Goal: Information Seeking & Learning: Learn about a topic

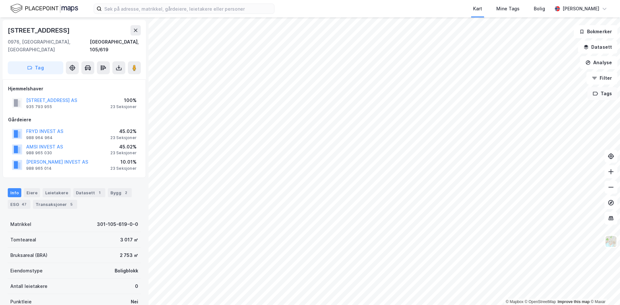
click at [602, 93] on button "Tags" at bounding box center [602, 93] width 30 height 13
click at [613, 158] on icon at bounding box center [611, 156] width 6 height 6
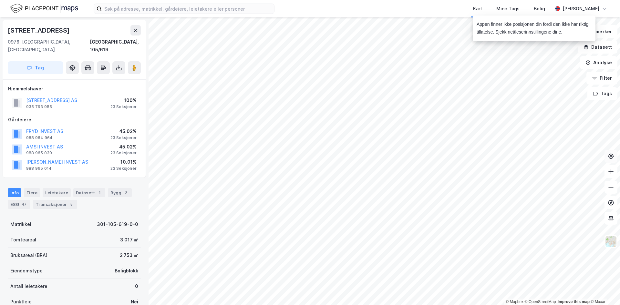
click at [399, 12] on div "Kart Mine Tags Bolig" at bounding box center [428, 8] width 247 height 17
click at [606, 49] on button "Datasett" at bounding box center [597, 47] width 39 height 13
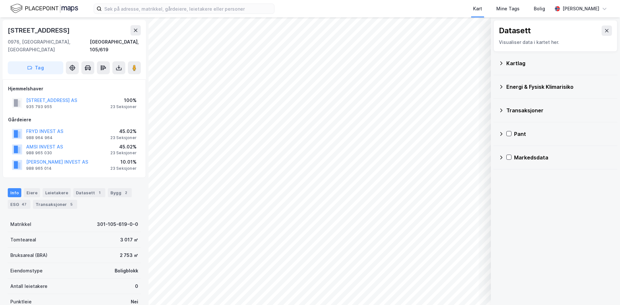
click at [606, 29] on div "Appen finner ikke posisjonen din fordi den ikke har riktig tillatelse. Sjekk ne…" at bounding box center [553, 29] width 123 height 29
click at [604, 31] on icon at bounding box center [606, 30] width 5 height 5
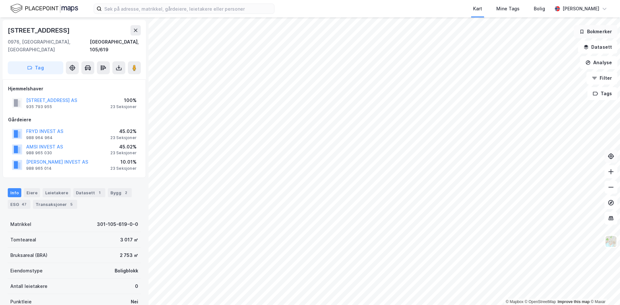
click at [600, 33] on button "Bokmerker" at bounding box center [596, 31] width 44 height 13
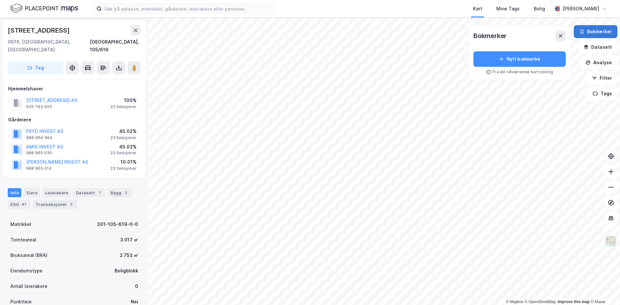
click at [600, 33] on button "Bokmerker" at bounding box center [596, 31] width 44 height 13
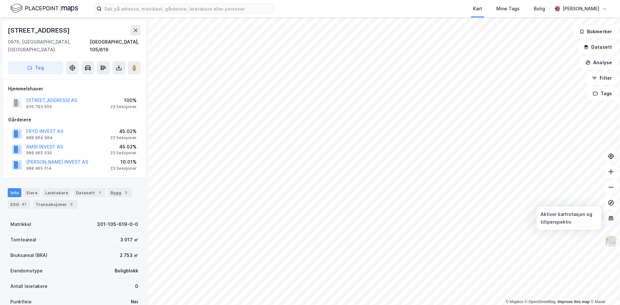
click at [612, 217] on icon at bounding box center [611, 218] width 6 height 6
click at [134, 30] on icon at bounding box center [135, 30] width 5 height 5
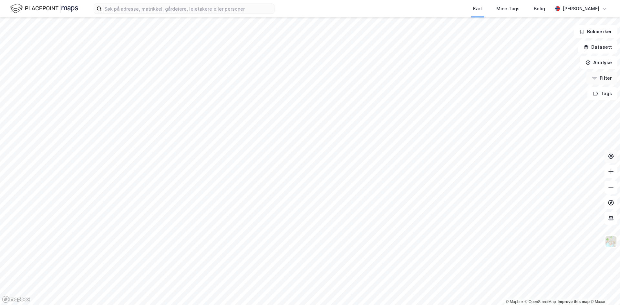
click at [600, 77] on button "Filter" at bounding box center [601, 78] width 31 height 13
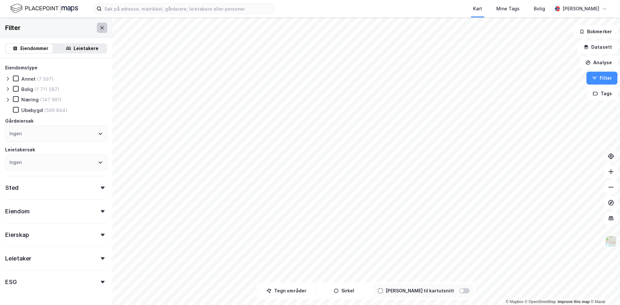
click at [99, 27] on icon at bounding box center [101, 27] width 5 height 5
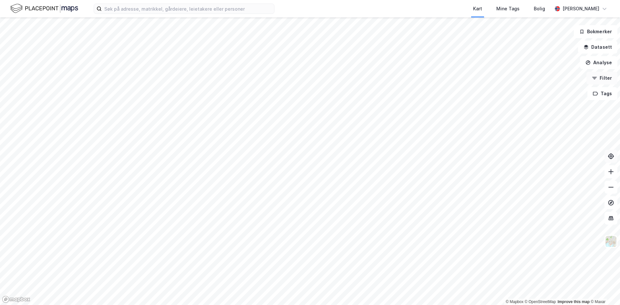
click at [608, 78] on button "Filter" at bounding box center [601, 78] width 31 height 13
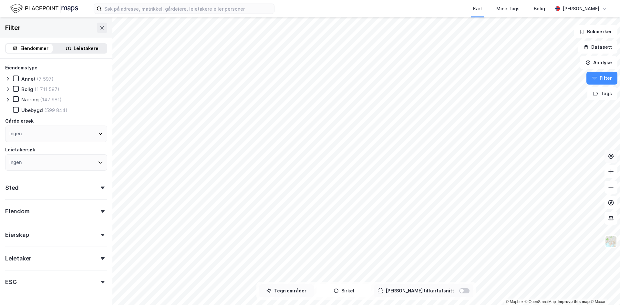
click at [271, 292] on icon "button" at bounding box center [268, 290] width 5 height 5
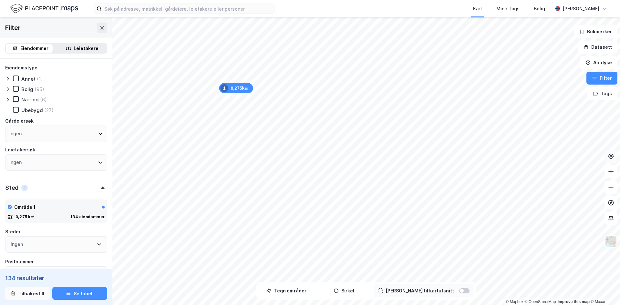
click at [27, 289] on button "Tilbakestill" at bounding box center [27, 293] width 45 height 13
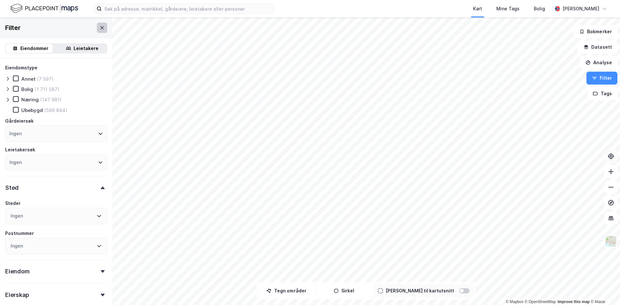
click at [99, 28] on icon at bounding box center [101, 27] width 5 height 5
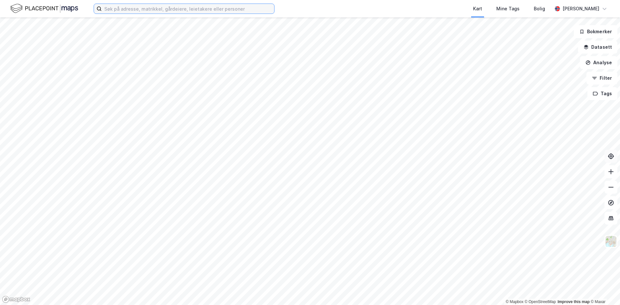
click at [170, 8] on input at bounding box center [188, 9] width 172 height 10
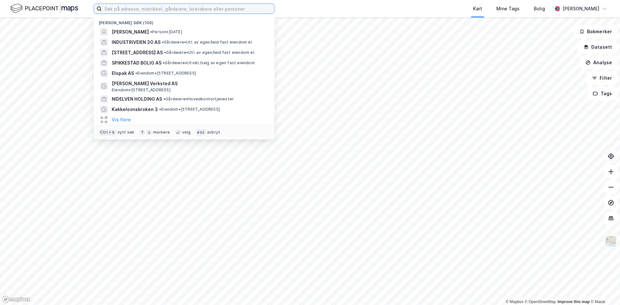
paste input "[PERSON_NAME][STREET_ADDRESS]"
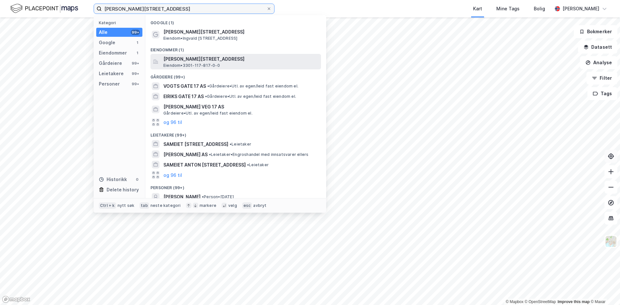
type input "[PERSON_NAME][STREET_ADDRESS]"
click at [232, 62] on span "[PERSON_NAME][STREET_ADDRESS]" at bounding box center [240, 59] width 155 height 8
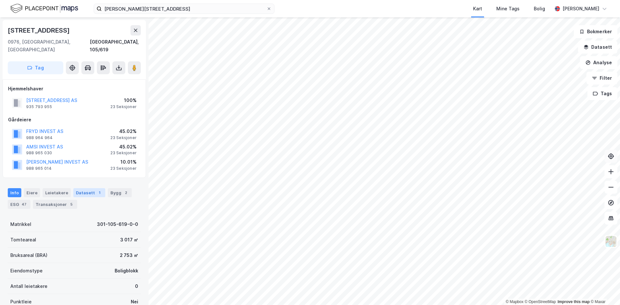
click at [80, 188] on div "Datasett 1" at bounding box center [89, 192] width 32 height 9
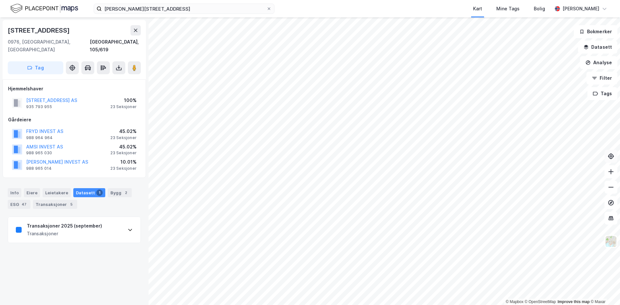
click at [55, 230] on div "Transaksjoner" at bounding box center [64, 234] width 75 height 8
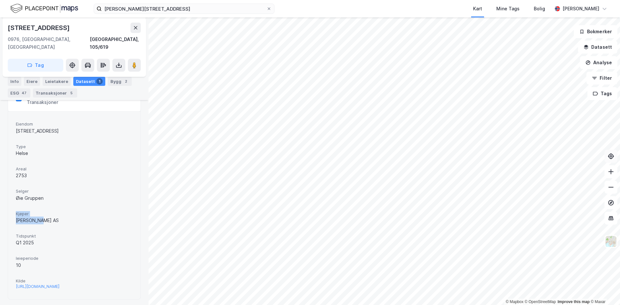
drag, startPoint x: 19, startPoint y: 207, endPoint x: 64, endPoint y: 213, distance: 45.4
click at [64, 213] on div "Eiendom Bekkenstenveien 6 Type Helse Areal 2753 Selger Øie Gruppen Kjøper Daimy…" at bounding box center [74, 205] width 132 height 188
click at [64, 217] on div "[PERSON_NAME] AS" at bounding box center [74, 221] width 117 height 8
click at [59, 284] on div "[URL][DOMAIN_NAME]" at bounding box center [38, 286] width 44 height 5
click at [56, 211] on div "Kjøper [PERSON_NAME] AS" at bounding box center [74, 217] width 117 height 17
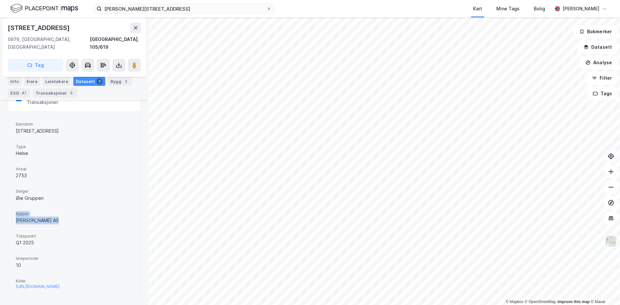
click at [57, 217] on div "[PERSON_NAME] AS" at bounding box center [74, 221] width 117 height 8
drag, startPoint x: 16, startPoint y: 226, endPoint x: 43, endPoint y: 235, distance: 27.8
click at [43, 235] on div "Tidspunkt Q1 2025" at bounding box center [74, 239] width 117 height 17
click at [43, 239] on div "Q1 2025" at bounding box center [74, 243] width 117 height 8
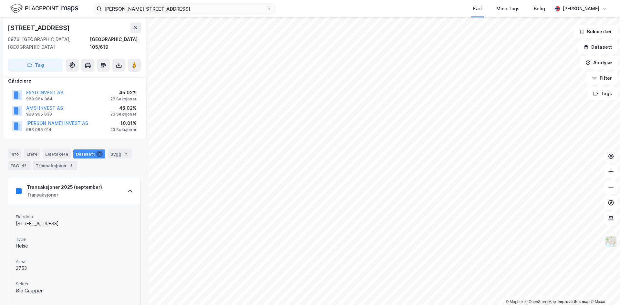
scroll to position [67, 0]
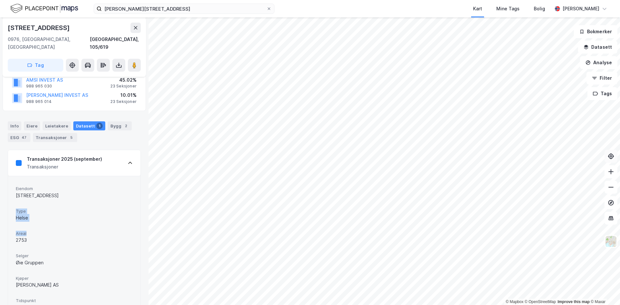
drag, startPoint x: 15, startPoint y: 205, endPoint x: 41, endPoint y: 227, distance: 33.2
click at [41, 227] on div "Eiendom Bekkenstenveien 6 Type Helse Areal 2753 Selger Øie Gruppen Kjøper Daimy…" at bounding box center [74, 270] width 132 height 188
click at [41, 231] on span "Areal" at bounding box center [74, 233] width 117 height 5
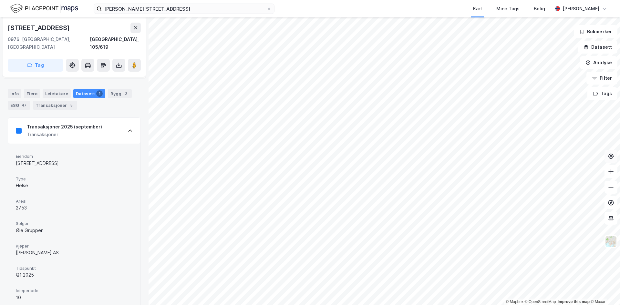
scroll to position [131, 0]
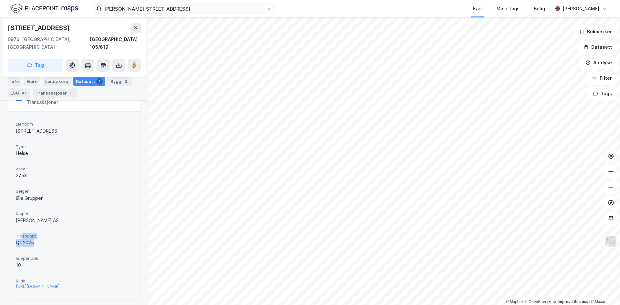
drag, startPoint x: 21, startPoint y: 225, endPoint x: 45, endPoint y: 236, distance: 26.1
click at [45, 236] on div "Tidspunkt Q1 2025" at bounding box center [74, 239] width 117 height 17
click at [45, 239] on div "Q1 2025" at bounding box center [74, 243] width 117 height 8
drag, startPoint x: 20, startPoint y: 204, endPoint x: 63, endPoint y: 213, distance: 43.6
click at [63, 213] on div "Kjøper [PERSON_NAME] AS" at bounding box center [74, 217] width 117 height 17
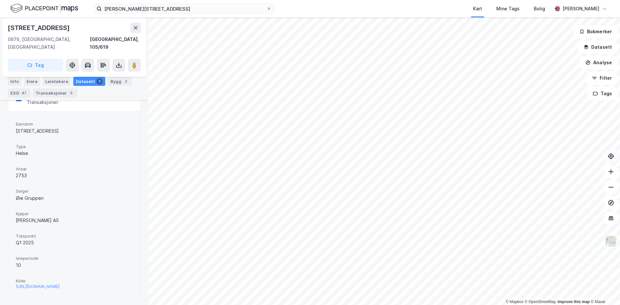
click at [63, 217] on div "[PERSON_NAME] AS" at bounding box center [74, 221] width 117 height 8
drag, startPoint x: 45, startPoint y: 206, endPoint x: 10, endPoint y: 125, distance: 88.1
click at [9, 126] on div "Eiendom Bekkenstenveien 6 Type Helse Areal 2753 Selger Øie Gruppen Kjøper Daimy…" at bounding box center [74, 205] width 132 height 188
click at [10, 125] on div "Eiendom Bekkenstenveien 6 Type Helse Areal 2753 Selger Øie Gruppen Kjøper Daimy…" at bounding box center [74, 205] width 132 height 188
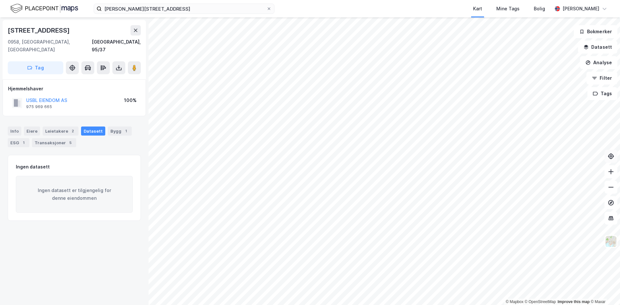
click at [136, 51] on div "[STREET_ADDRESS]" at bounding box center [74, 49] width 143 height 59
click at [133, 65] on image at bounding box center [134, 68] width 4 height 6
click at [135, 34] on button at bounding box center [135, 30] width 10 height 10
